Goal: Task Accomplishment & Management: Manage account settings

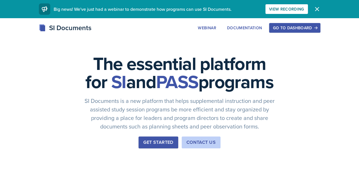
click at [316, 28] on div "Go to Dashboard" at bounding box center [295, 28] width 44 height 5
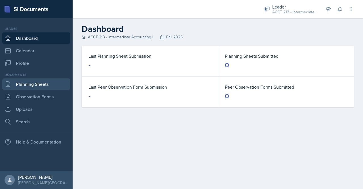
click at [39, 86] on link "Planning Sheets" at bounding box center [36, 83] width 68 height 11
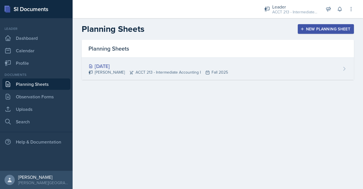
click at [345, 73] on div "[DATE] [PERSON_NAME] ACCT 213 - Intermediate Accounting I Fall 2025" at bounding box center [218, 69] width 272 height 22
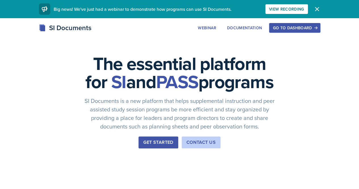
click at [318, 10] on icon "button" at bounding box center [316, 8] width 3 height 3
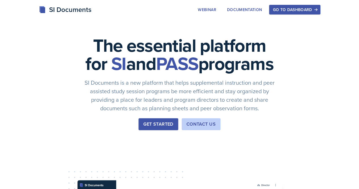
click at [318, 8] on icon "button" at bounding box center [316, 10] width 4 height 4
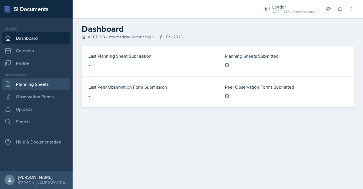
click at [31, 83] on link "Planning Sheets" at bounding box center [36, 83] width 68 height 11
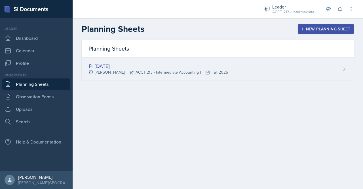
click at [257, 76] on div "[DATE] [PERSON_NAME] ACCT 213 - Intermediate Accounting I Fall 2025" at bounding box center [218, 69] width 272 height 22
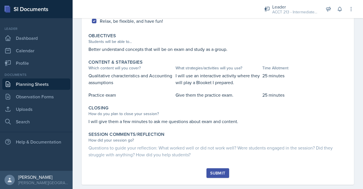
scroll to position [209, 0]
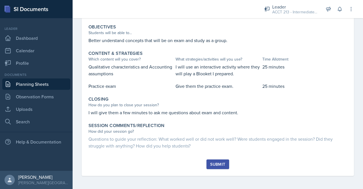
click at [146, 9] on div at bounding box center [163, 9] width 172 height 18
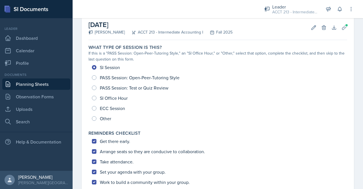
scroll to position [0, 0]
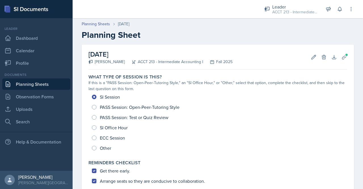
click at [297, 54] on div "September 17th, 2025 Olivia Cedar ACCT 213 - Intermediate Accounting I Fall 202…" at bounding box center [217, 57] width 259 height 25
click at [29, 98] on link "Observation Forms" at bounding box center [36, 96] width 68 height 11
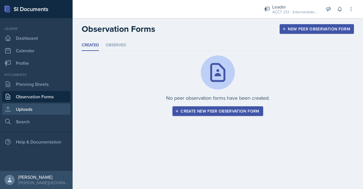
click at [36, 112] on link "Uploads" at bounding box center [36, 108] width 68 height 11
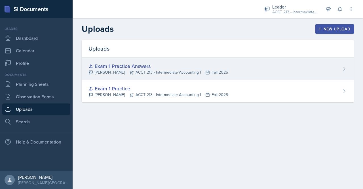
click at [341, 68] on div "Exam 1 Practice Answers Olivia Cedar ACCT 213 - Intermediate Accounting I Fall …" at bounding box center [218, 69] width 272 height 22
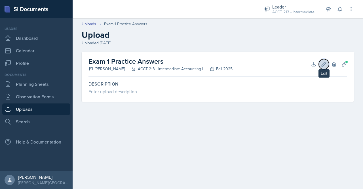
click at [319, 65] on button "Edit" at bounding box center [324, 64] width 10 height 10
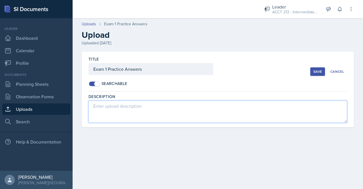
click at [113, 107] on textarea at bounding box center [217, 111] width 259 height 22
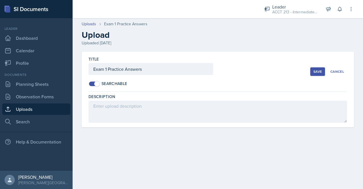
click at [185, 38] on h2 "Upload" at bounding box center [218, 35] width 272 height 10
click at [341, 71] on div "Cancel" at bounding box center [337, 71] width 14 height 5
